Goal: Task Accomplishment & Management: Manage account settings

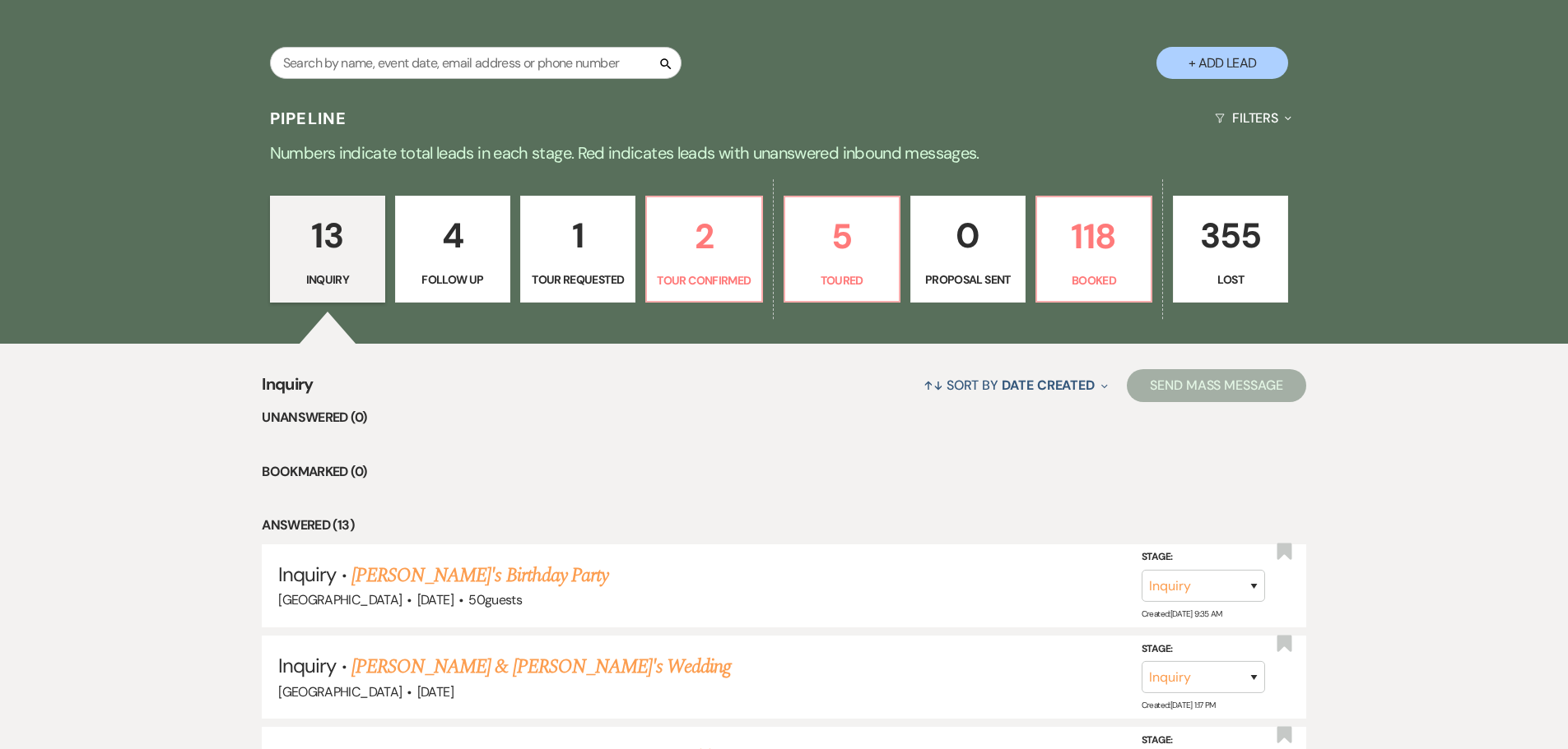
scroll to position [329, 0]
click at [687, 256] on p "2" at bounding box center [703, 235] width 94 height 55
select select "4"
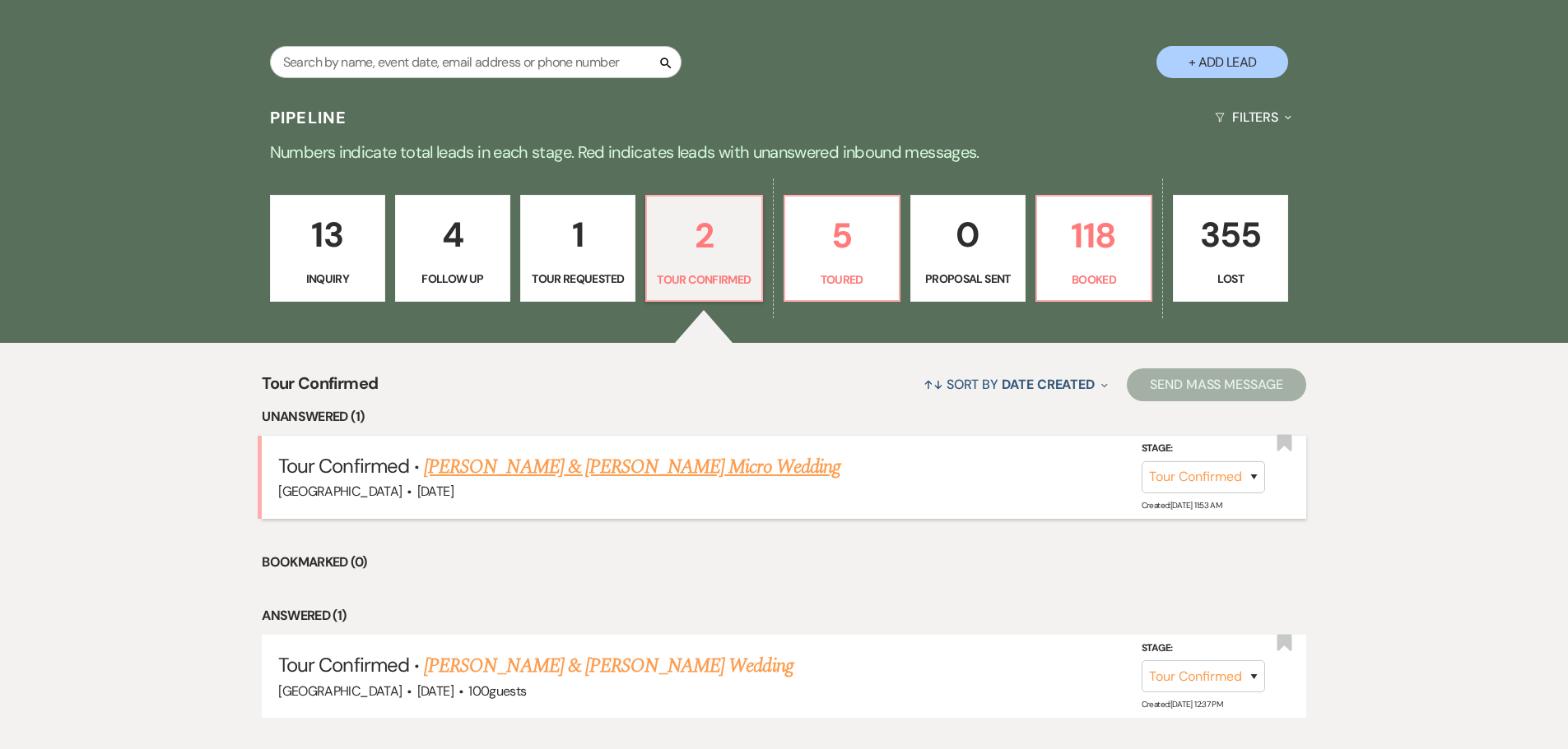
click at [577, 464] on link "[PERSON_NAME] & [PERSON_NAME] Micro Wedding" at bounding box center [632, 467] width 416 height 30
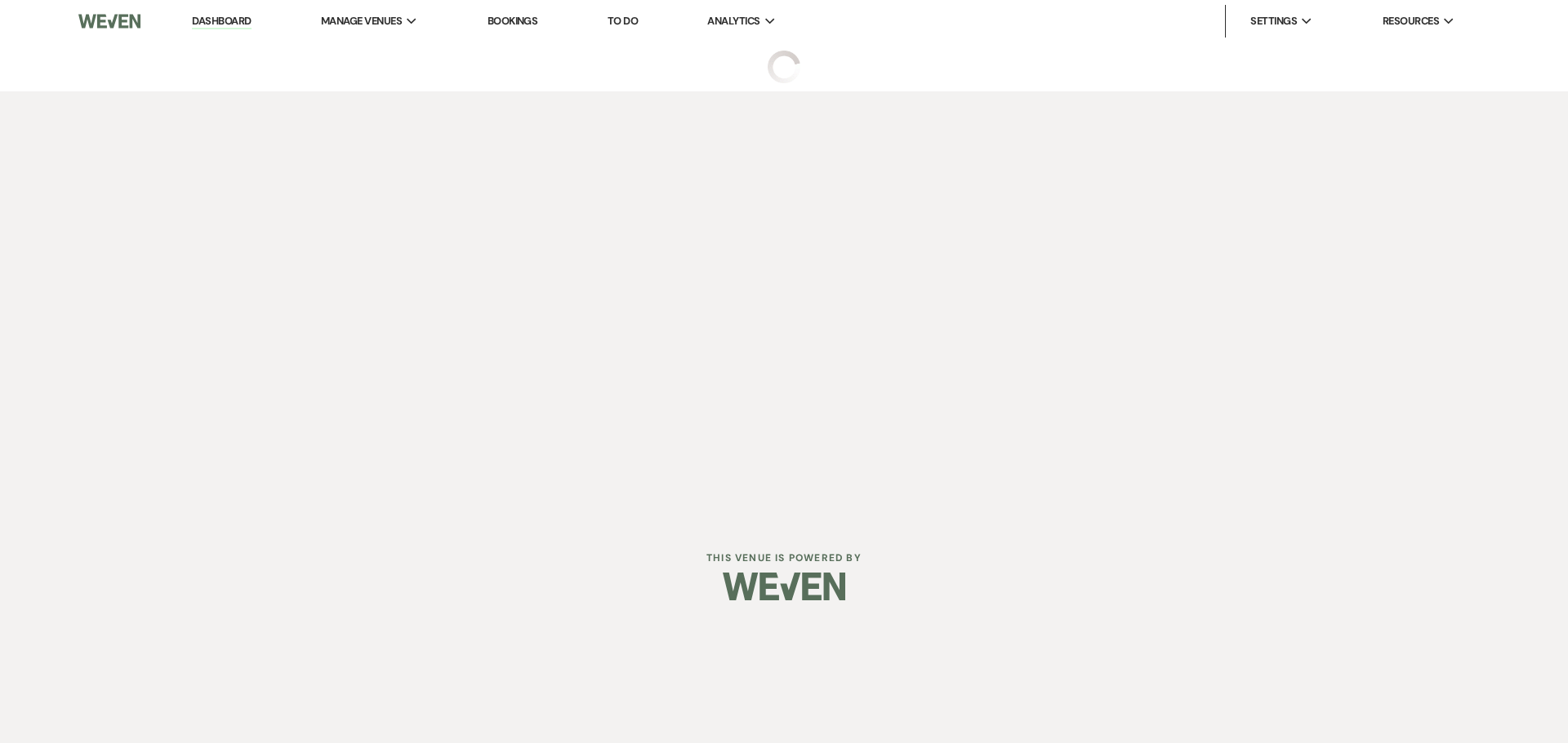
select select "4"
select select "5"
select select "16"
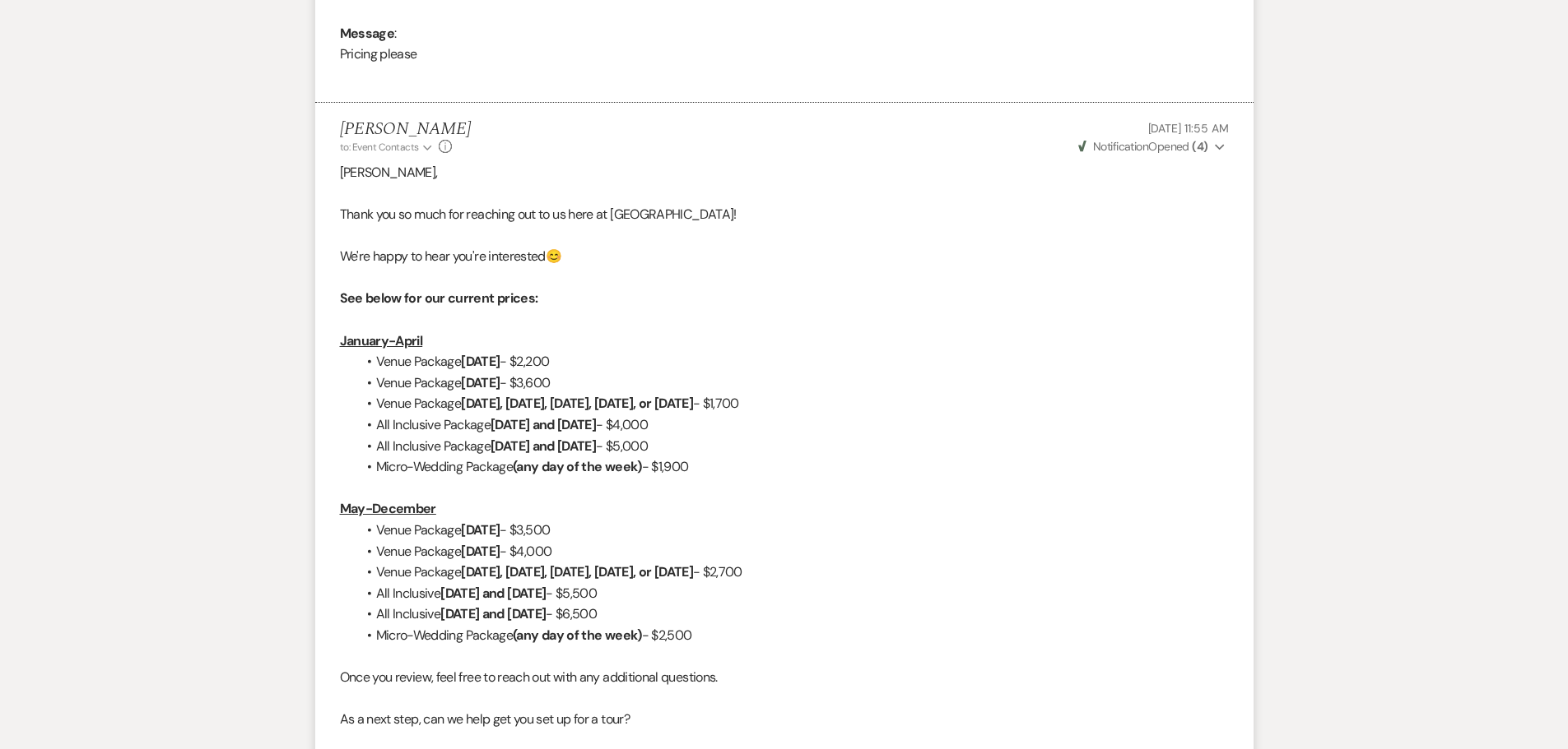
scroll to position [946, 0]
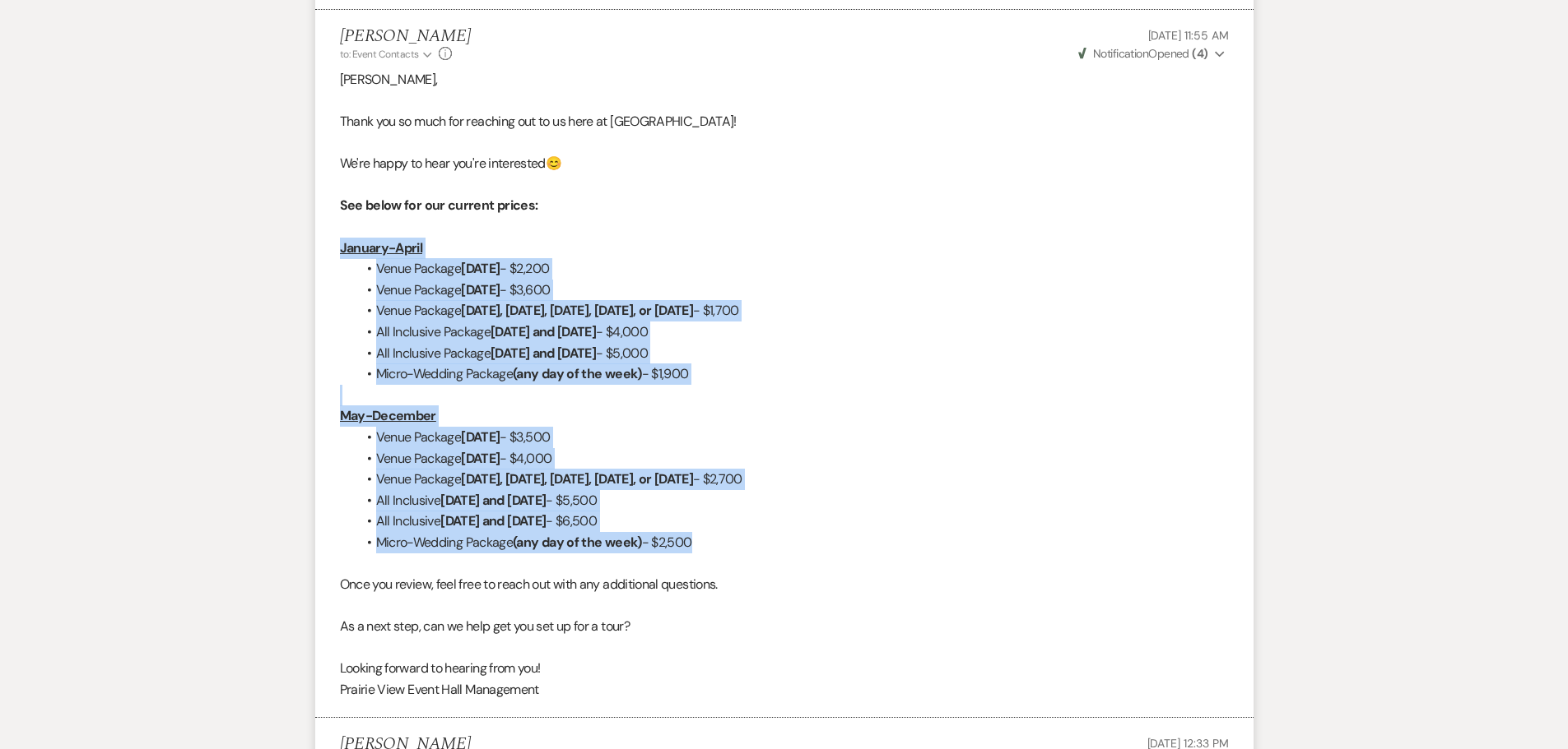
drag, startPoint x: 340, startPoint y: 247, endPoint x: 751, endPoint y: 545, distance: 507.7
click at [751, 545] on div "[PERSON_NAME], Thank you so much for reaching out to us here at [GEOGRAPHIC_DAT…" at bounding box center [784, 384] width 889 height 631
copy div "January-April Venue Package [DATE] - $2,200 Venue Package [DATE] - $3,600 Venue…"
click at [1010, 321] on li "All Inclusive Package [DATE] and [DATE] - $4,000" at bounding box center [792, 331] width 872 height 21
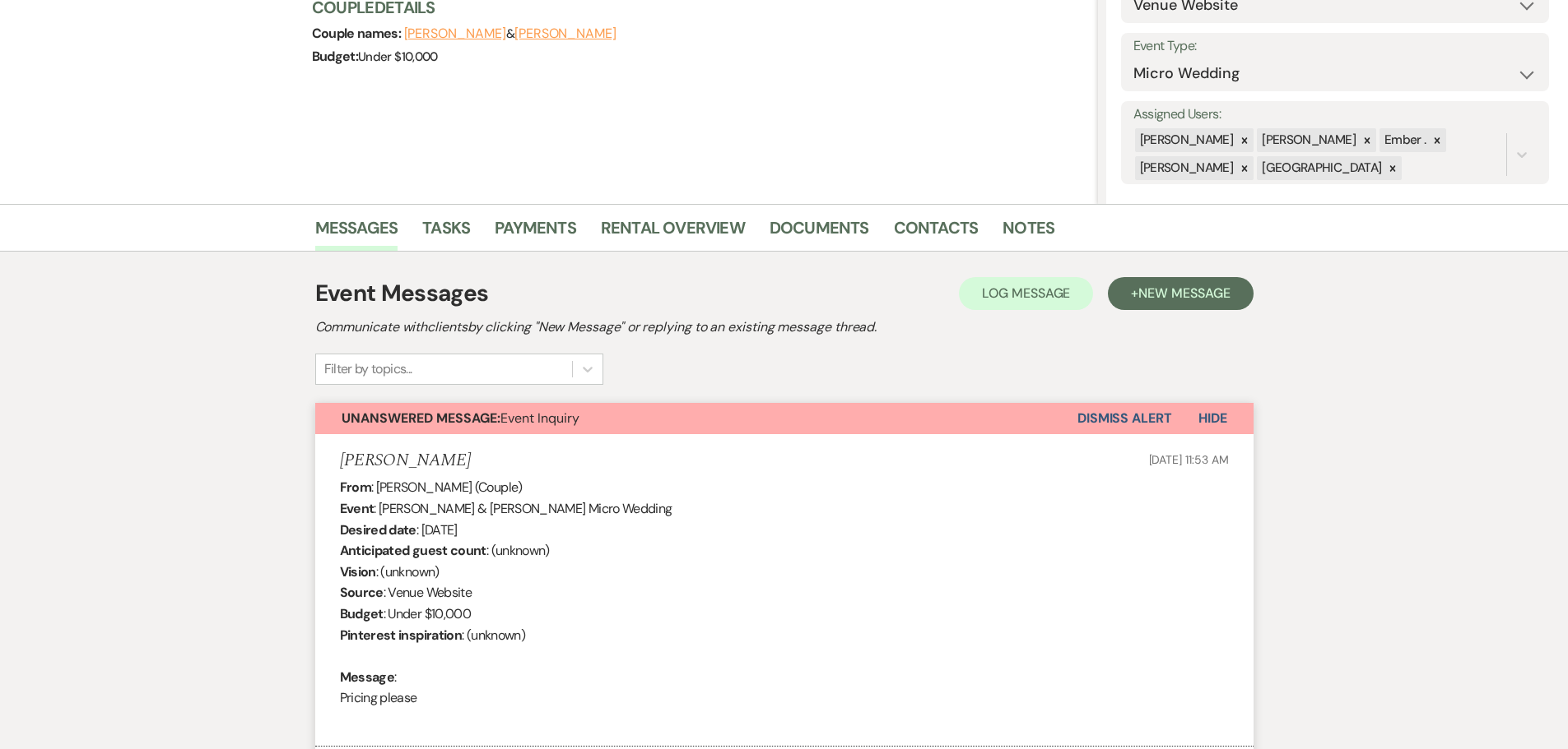
scroll to position [0, 0]
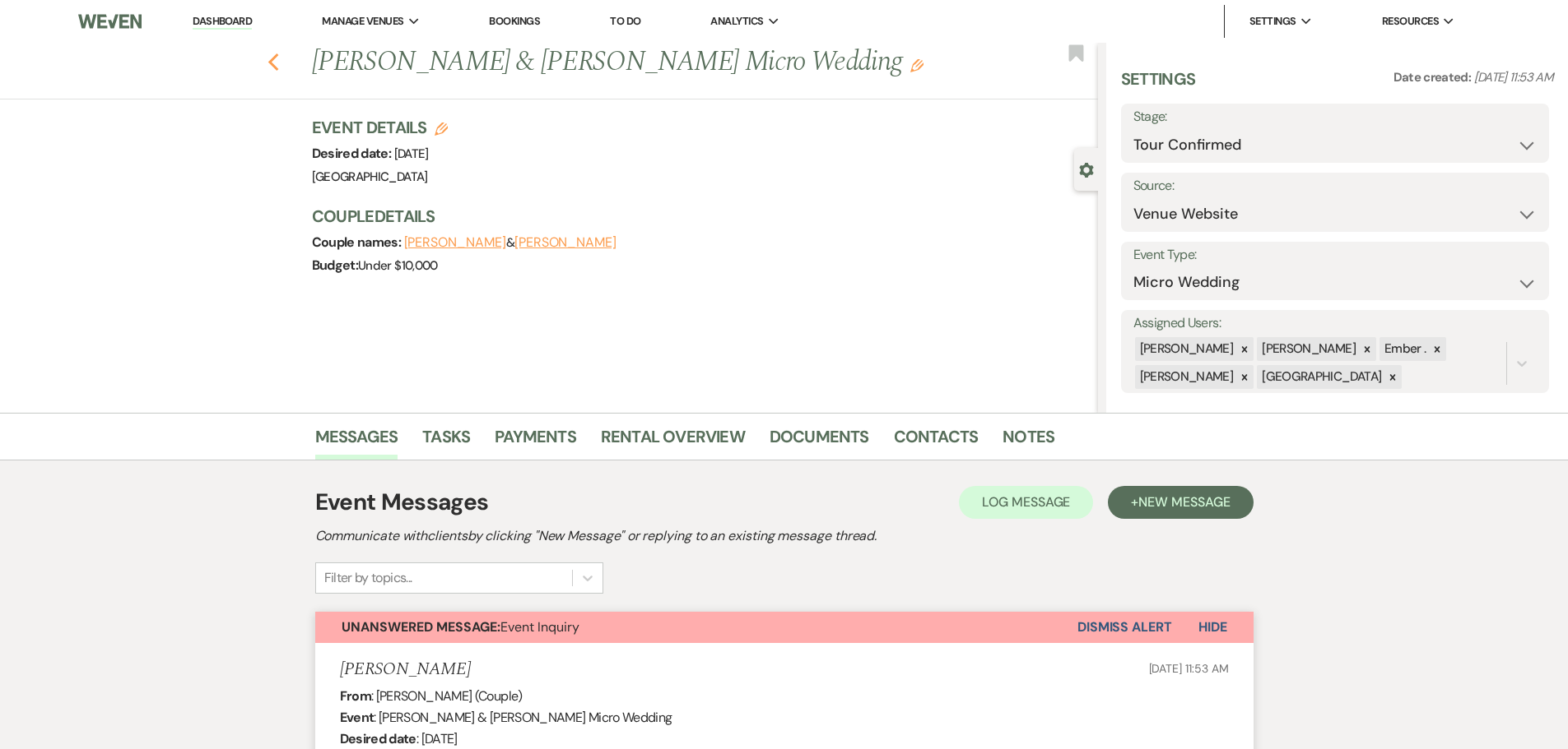
click at [274, 56] on icon "Previous" at bounding box center [274, 62] width 12 height 20
select select "4"
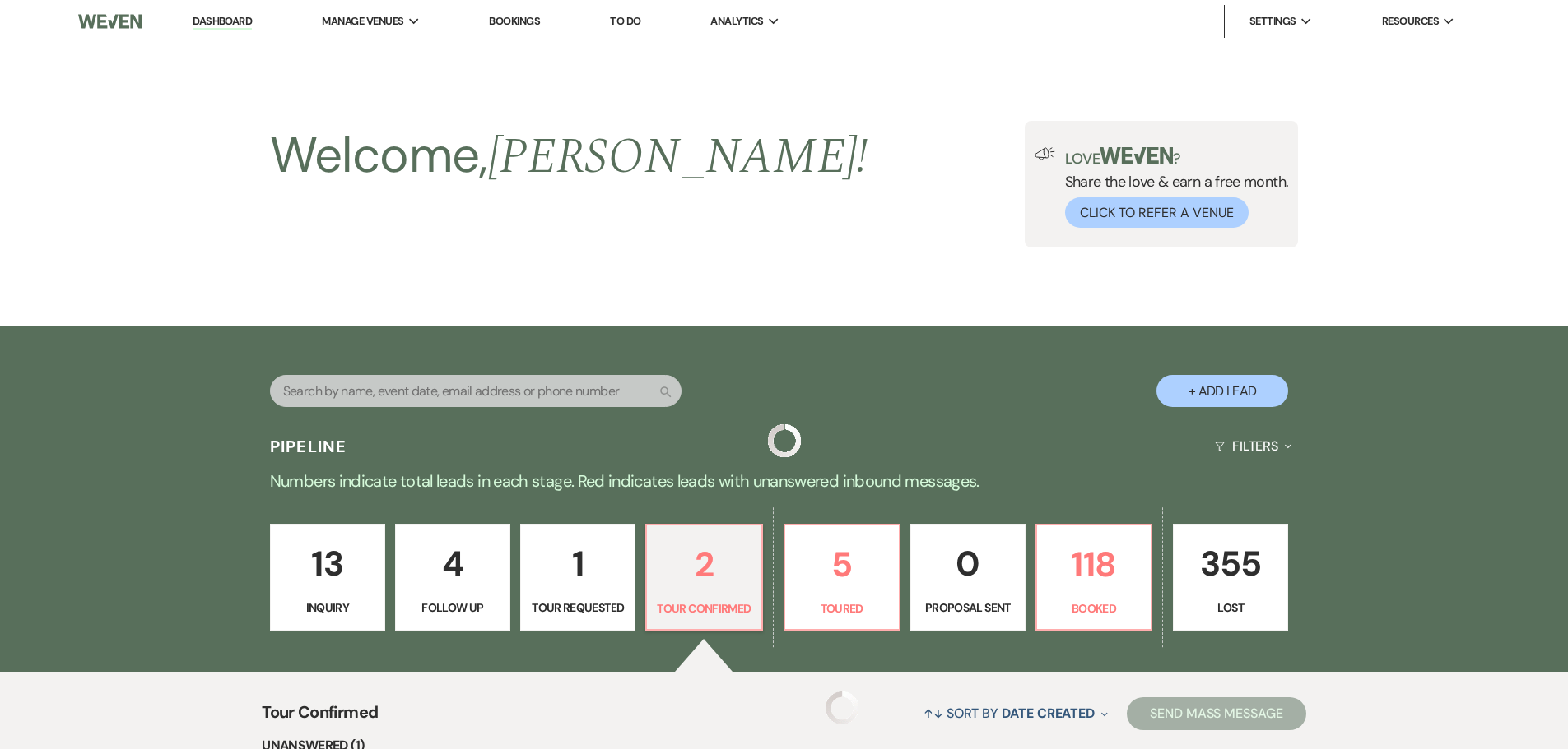
scroll to position [329, 0]
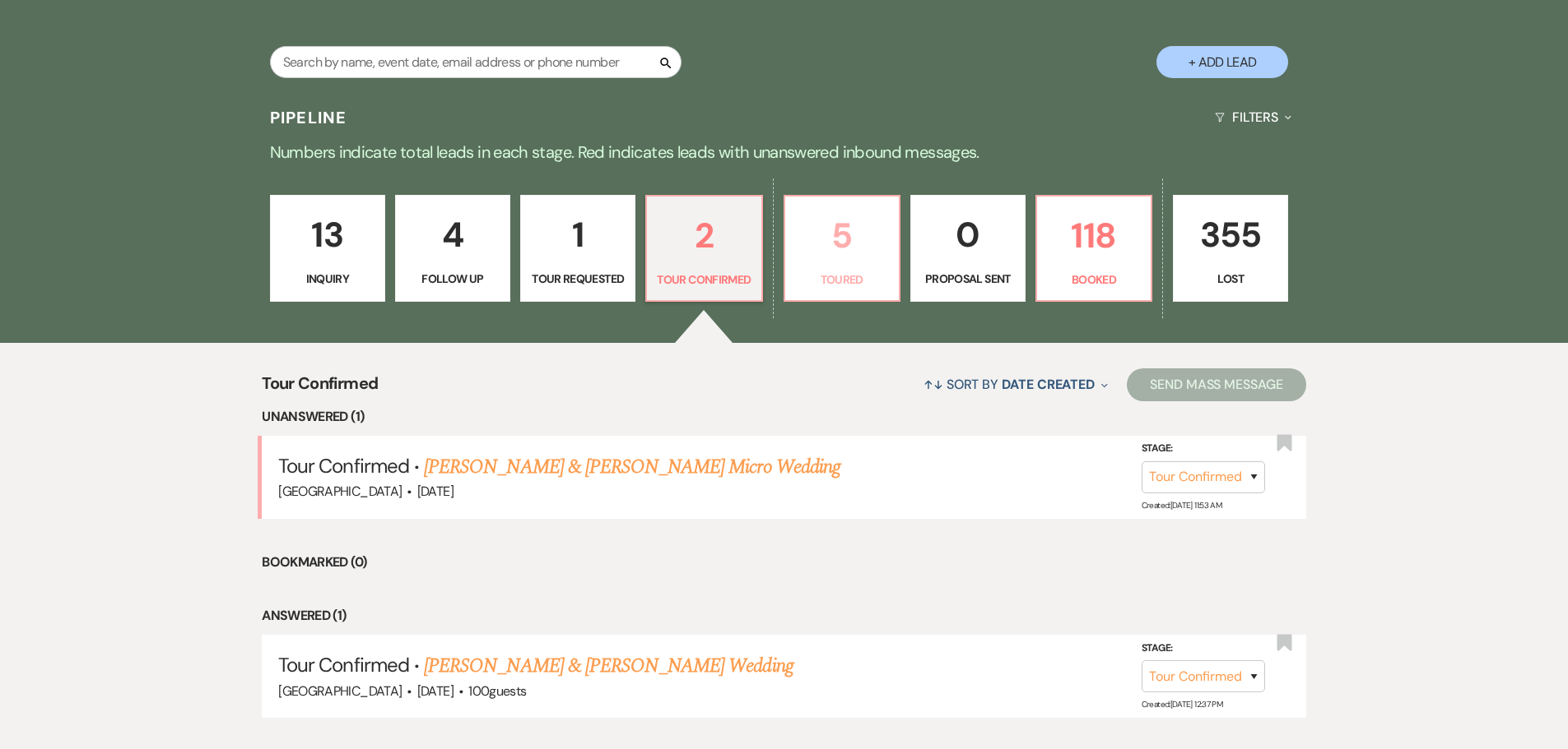
click at [851, 251] on p "5" at bounding box center [842, 235] width 94 height 55
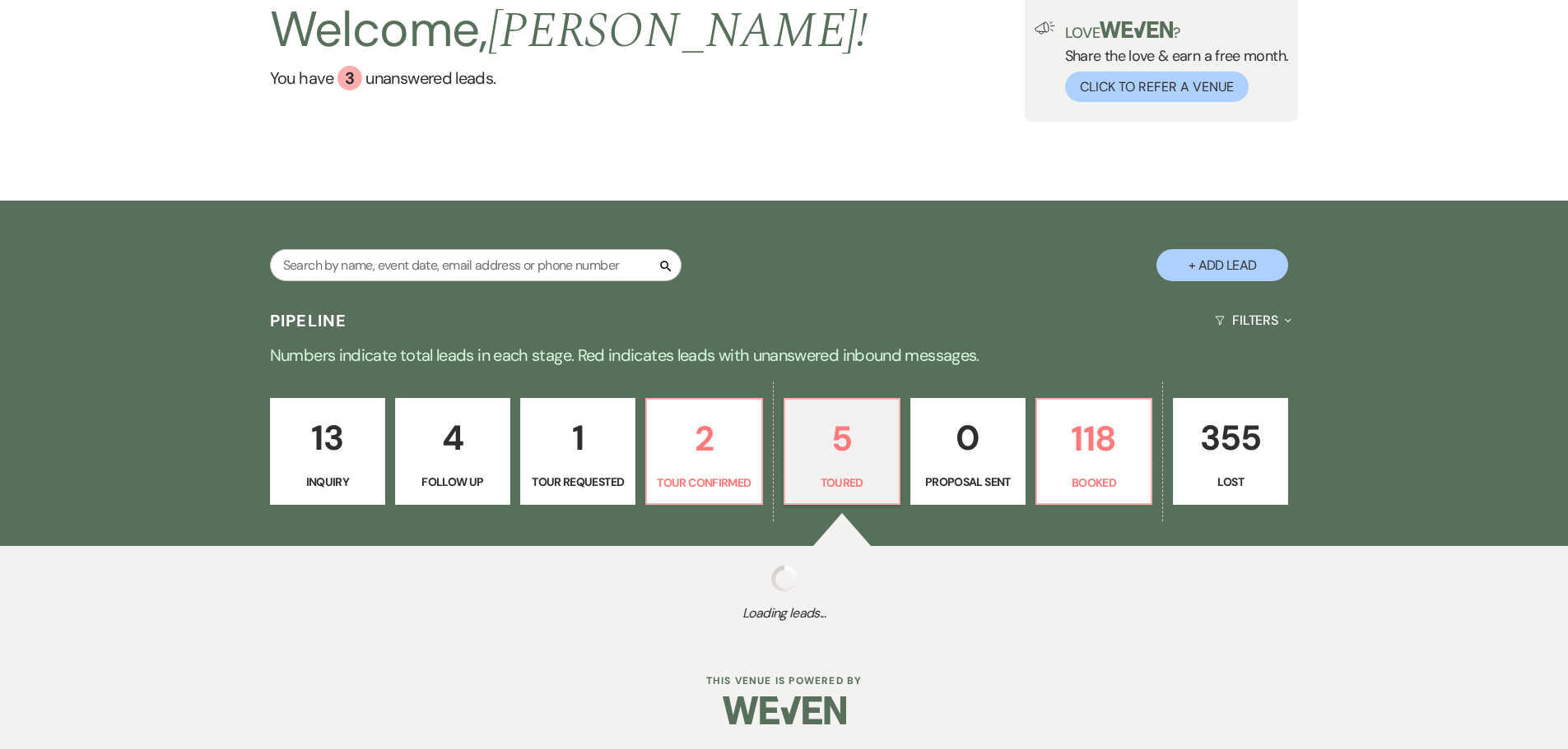
scroll to position [329, 0]
select select "5"
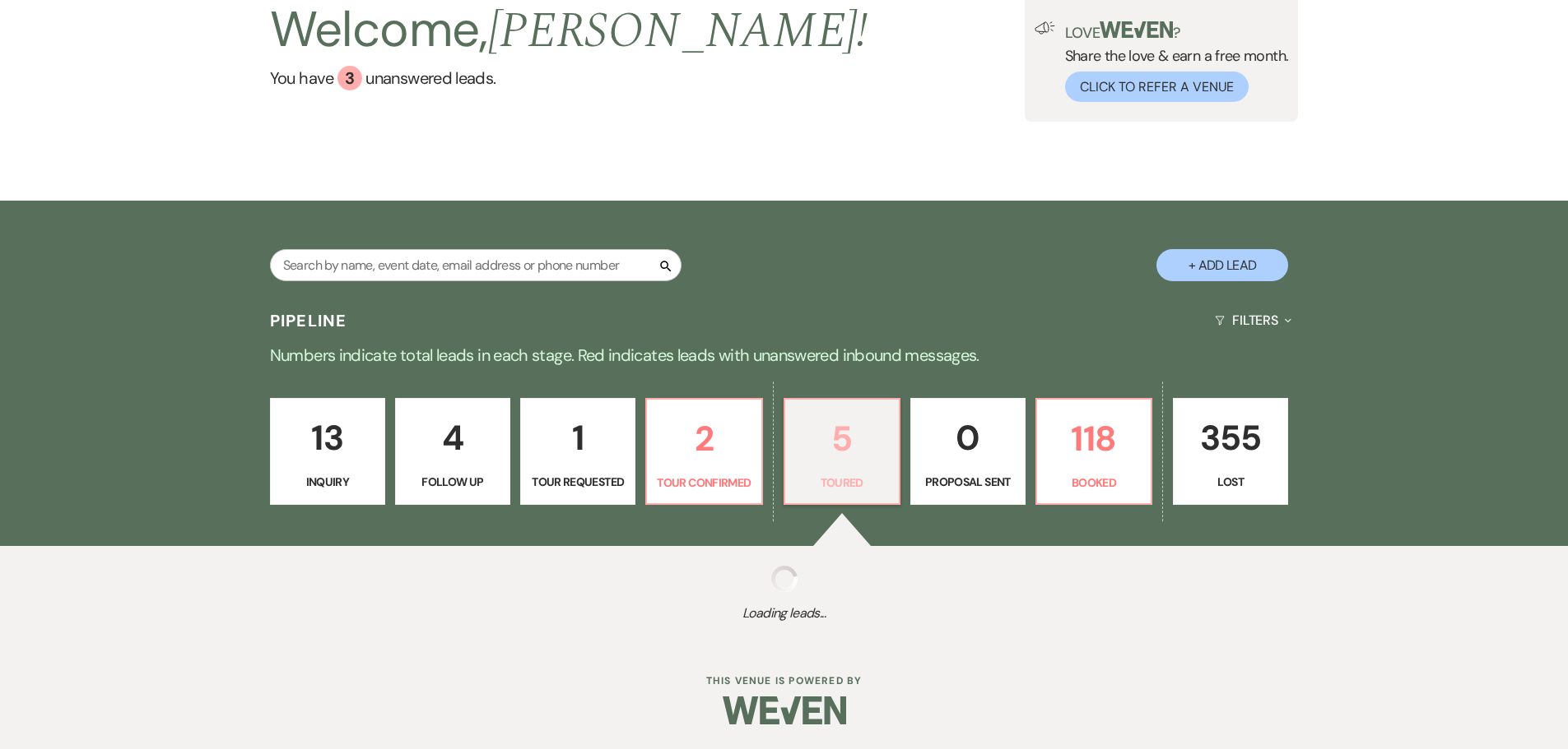
select select "5"
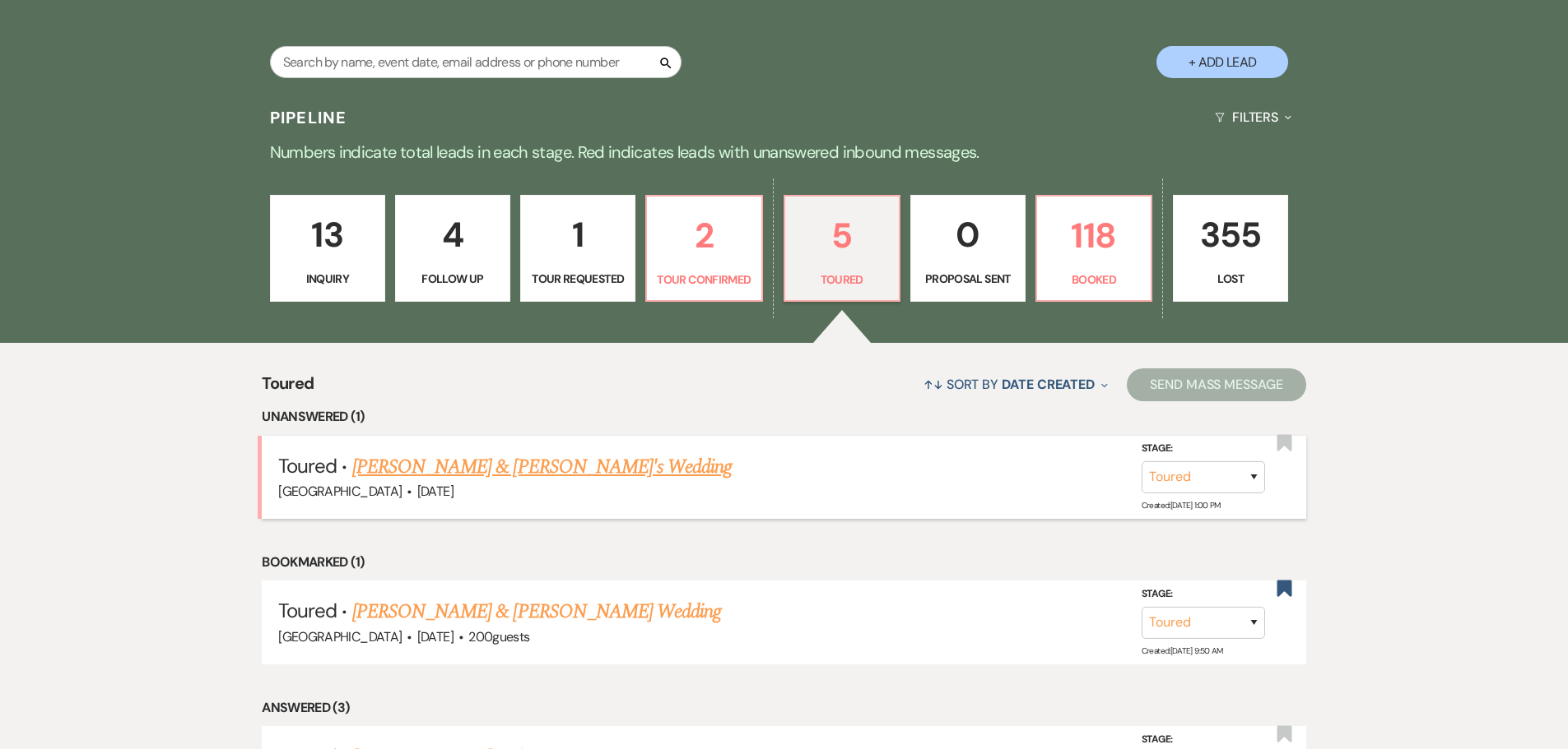
click at [488, 464] on link "[PERSON_NAME] & [PERSON_NAME]'s Wedding" at bounding box center [542, 467] width 380 height 30
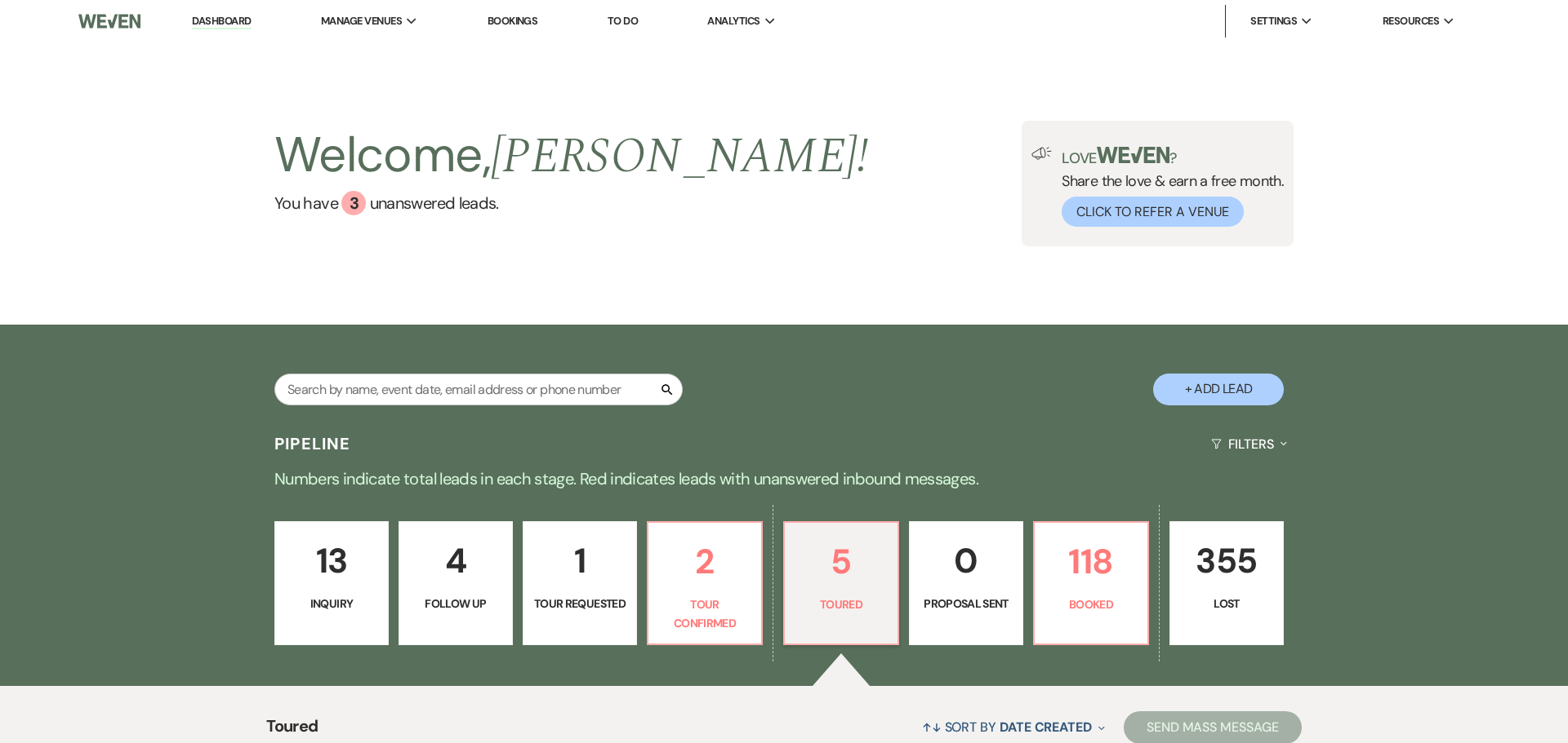
select select "5"
